Goal: Register for event/course

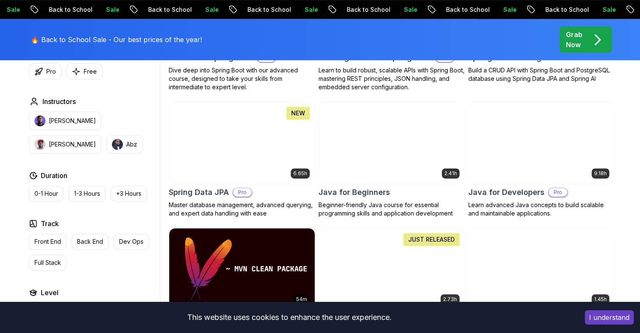
scroll to position [355, 0]
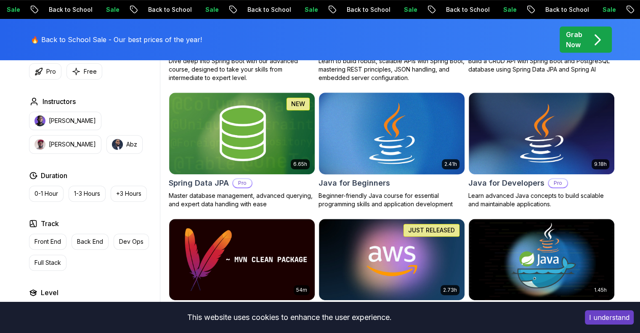
click at [402, 140] on img at bounding box center [391, 132] width 153 height 85
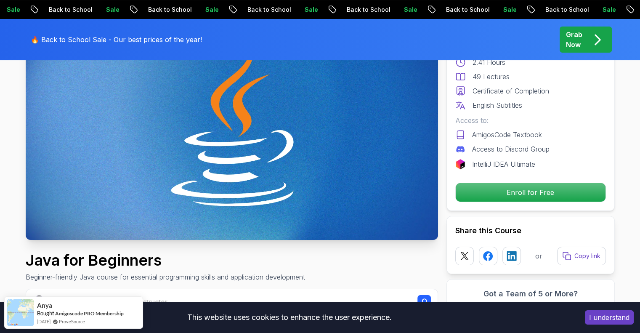
scroll to position [103, 0]
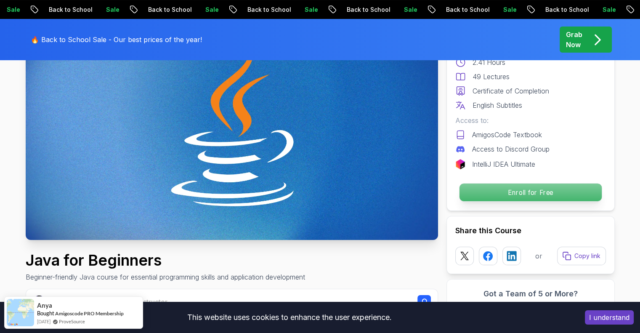
click at [523, 188] on p "Enroll for Free" at bounding box center [530, 192] width 142 height 18
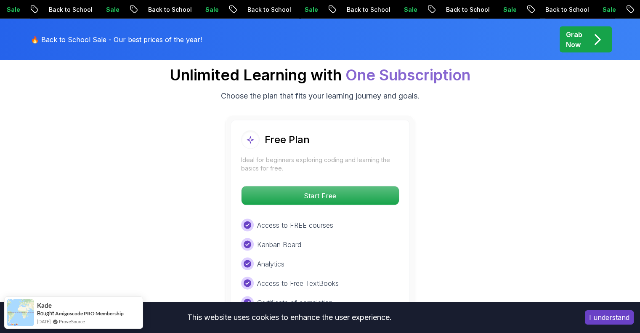
scroll to position [1707, 0]
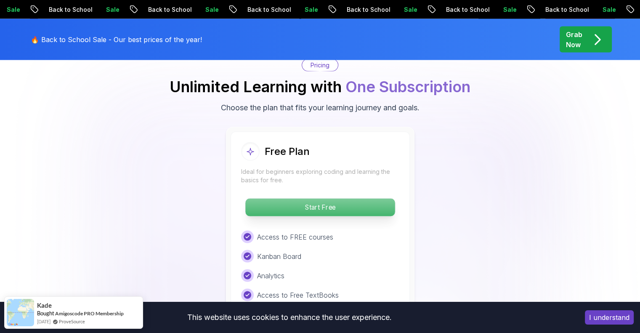
click at [340, 199] on p "Start Free" at bounding box center [319, 208] width 149 height 18
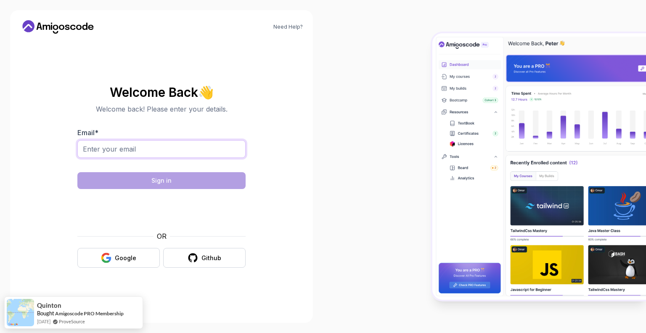
click at [146, 152] on input "Email *" at bounding box center [161, 149] width 168 height 18
type input "[EMAIL_ADDRESS][DOMAIN_NAME]"
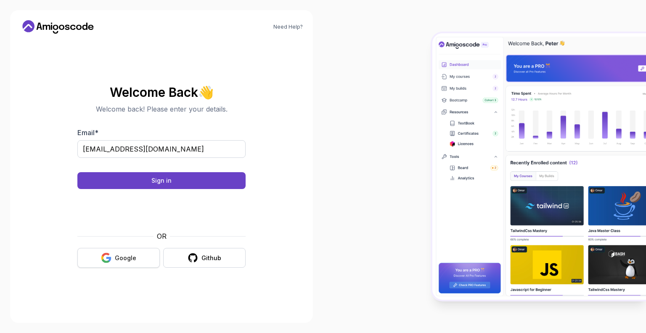
click at [133, 255] on div "Google" at bounding box center [125, 258] width 21 height 8
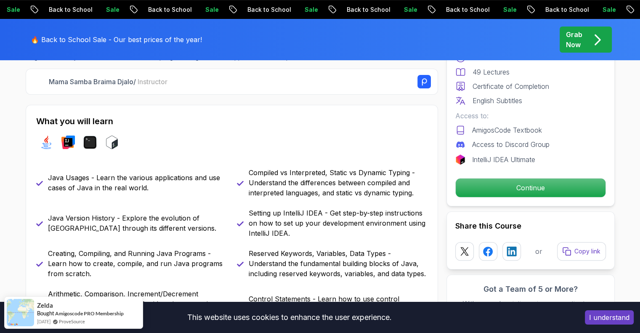
scroll to position [292, 0]
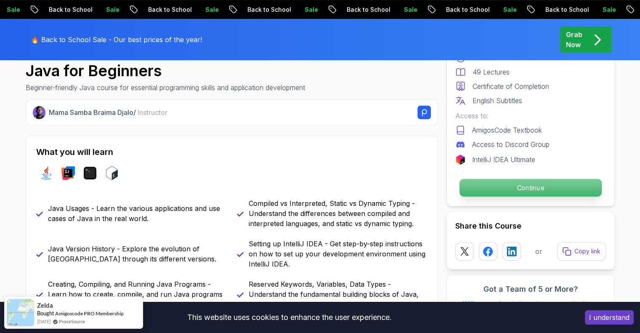
click at [487, 188] on p "Continue" at bounding box center [530, 188] width 142 height 18
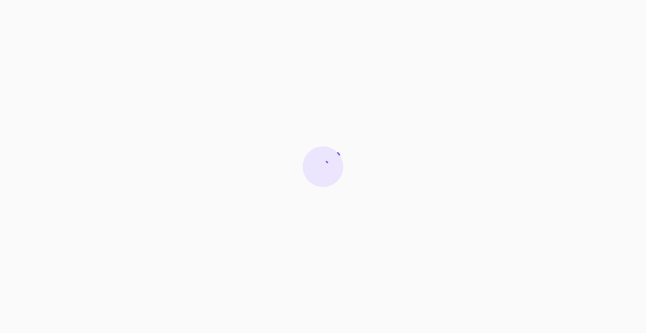
drag, startPoint x: 475, startPoint y: 139, endPoint x: 399, endPoint y: 162, distance: 78.6
click at [399, 162] on html at bounding box center [323, 166] width 646 height 333
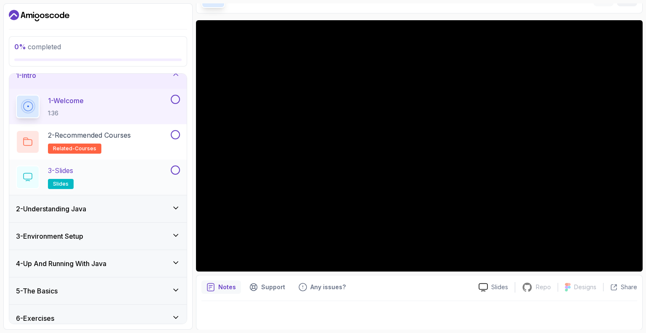
scroll to position [3, 0]
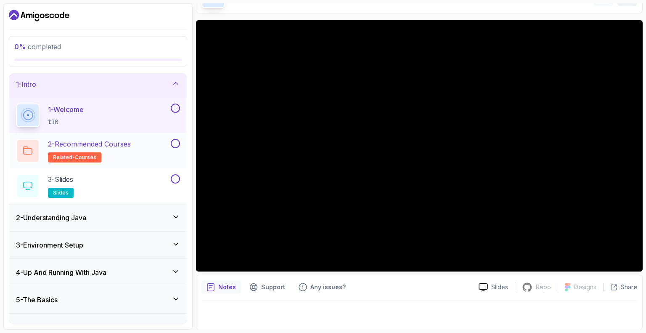
click at [155, 152] on div "2 - Recommended Courses related-courses" at bounding box center [92, 151] width 153 height 24
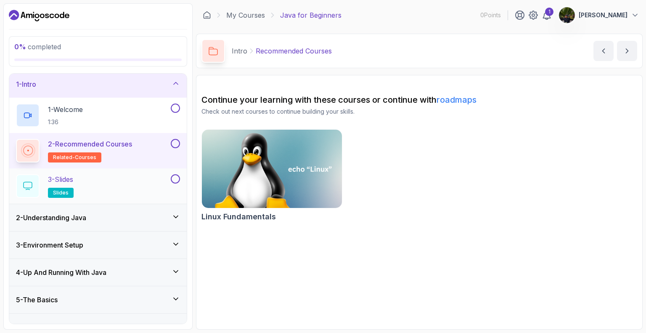
click at [97, 183] on div "3 - Slides slides" at bounding box center [92, 186] width 153 height 24
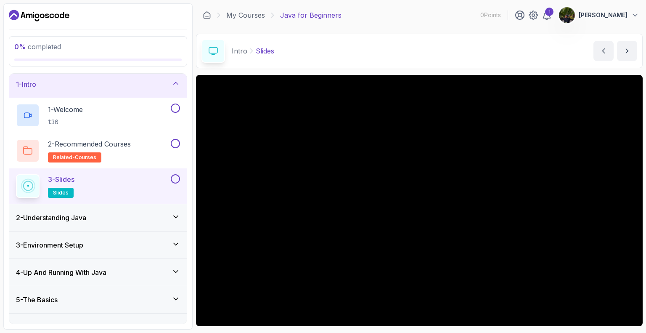
click at [124, 224] on div "2 - Understanding Java" at bounding box center [98, 217] width 178 height 27
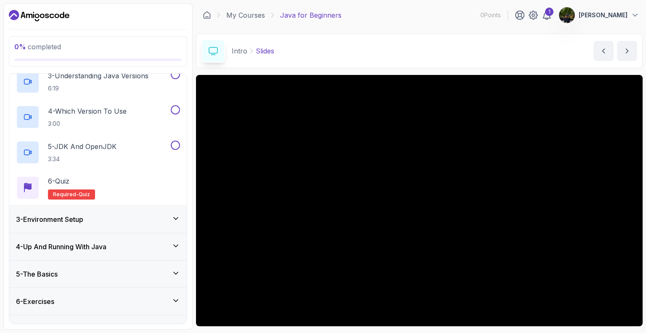
scroll to position [136, 0]
click at [110, 222] on div "3 - Environment Setup" at bounding box center [98, 218] width 164 height 10
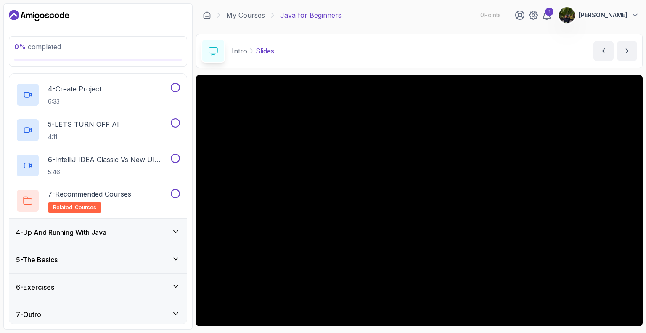
scroll to position [185, 0]
click at [118, 229] on div "4 - Up And Running With Java" at bounding box center [98, 231] width 164 height 10
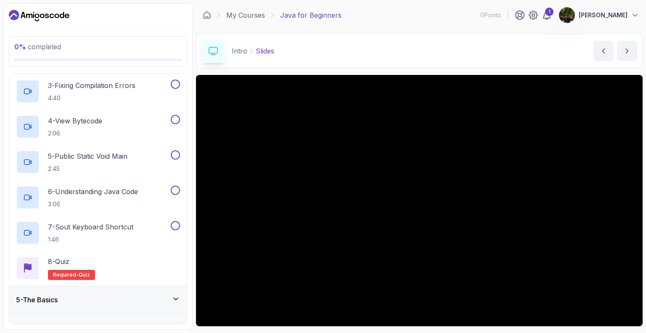
scroll to position [222, 0]
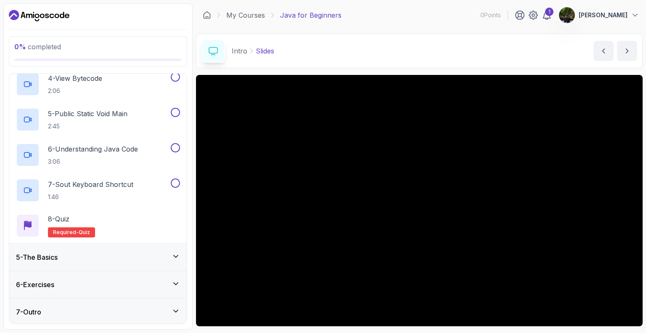
click at [104, 257] on div "5 - The Basics" at bounding box center [98, 257] width 164 height 10
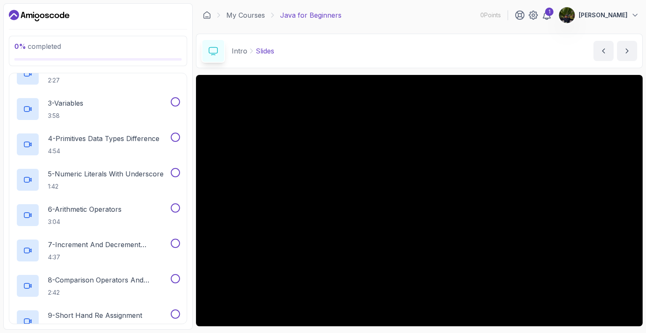
scroll to position [0, 0]
